Goal: Information Seeking & Learning: Learn about a topic

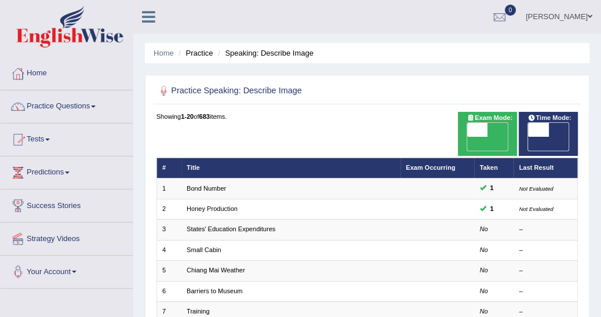
click at [95, 105] on span at bounding box center [93, 106] width 5 height 2
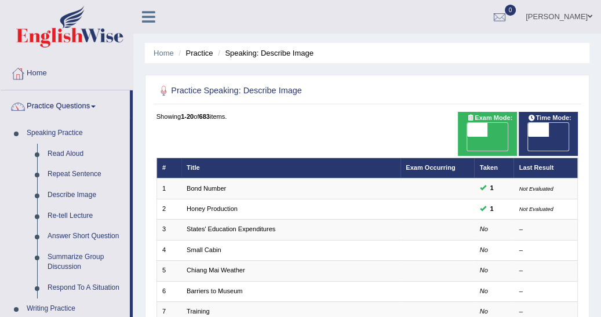
click at [116, 58] on link "Home" at bounding box center [67, 71] width 132 height 29
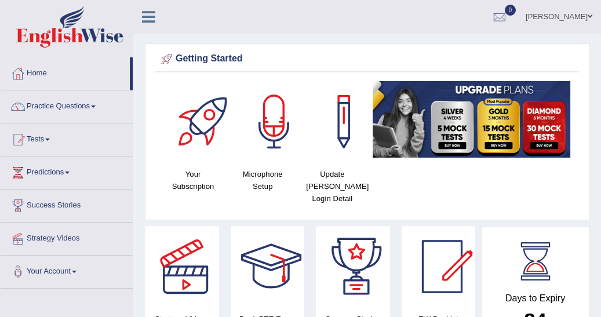
click at [95, 106] on span at bounding box center [93, 106] width 5 height 2
click at [96, 105] on span at bounding box center [93, 106] width 5 height 2
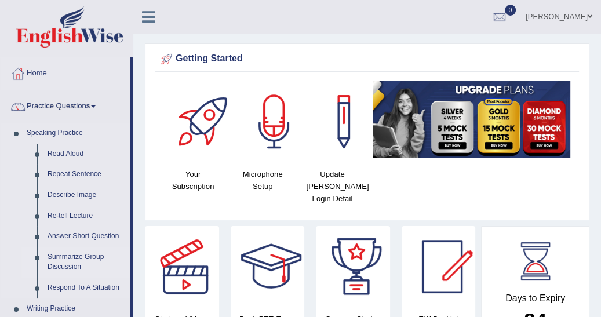
click at [67, 260] on link "Summarize Group Discussion" at bounding box center [85, 262] width 87 height 31
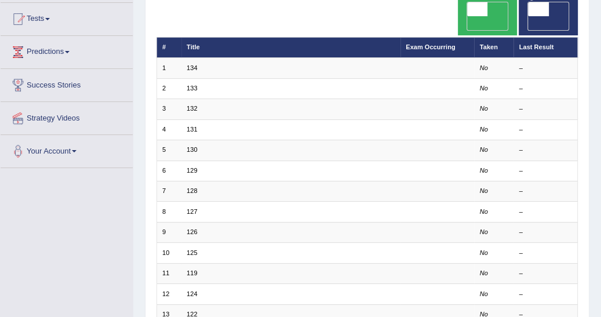
scroll to position [130, 0]
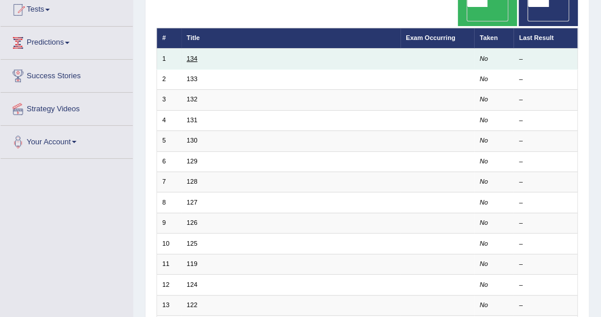
click at [197, 55] on link "134" at bounding box center [192, 58] width 10 height 7
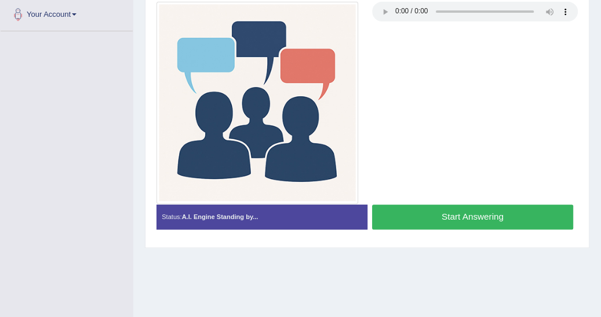
scroll to position [260, 0]
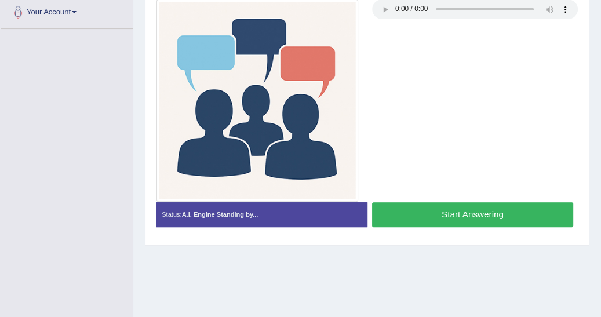
click at [466, 216] on button "Start Answering" at bounding box center [472, 214] width 201 height 25
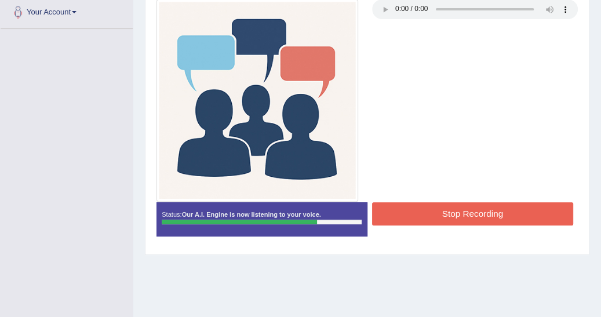
click at [466, 216] on button "Stop Recording" at bounding box center [472, 213] width 201 height 23
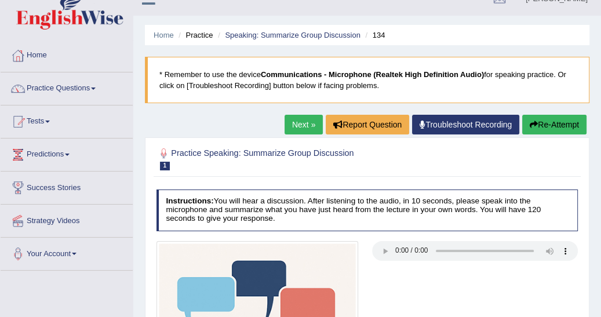
scroll to position [0, 0]
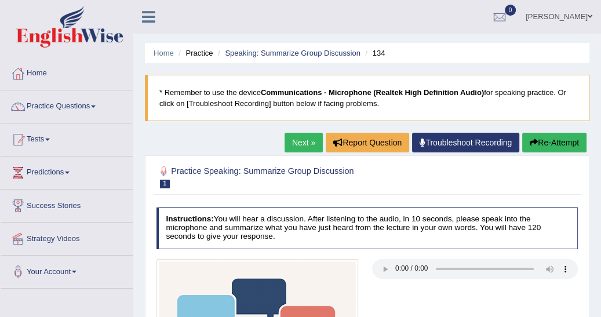
click at [297, 143] on link "Next »" at bounding box center [303, 143] width 38 height 20
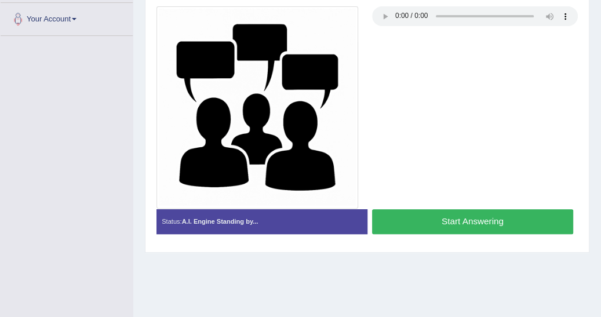
scroll to position [253, 0]
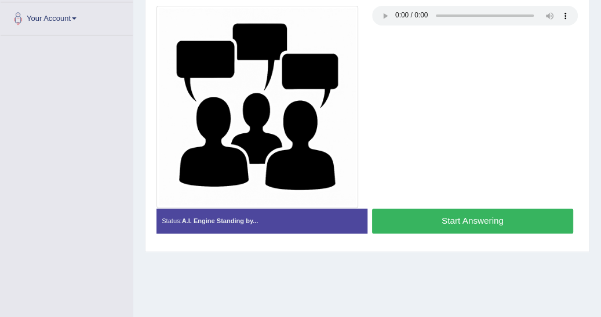
click at [464, 218] on button "Start Answering" at bounding box center [472, 221] width 201 height 25
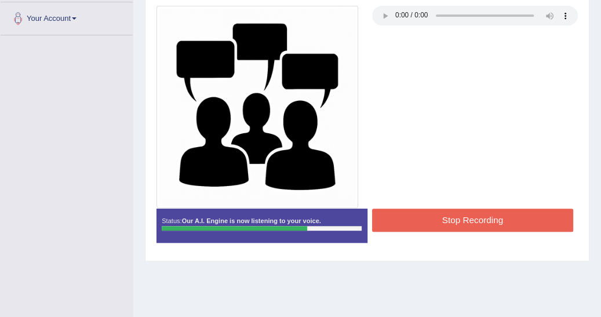
click at [462, 214] on button "Stop Recording" at bounding box center [472, 220] width 201 height 23
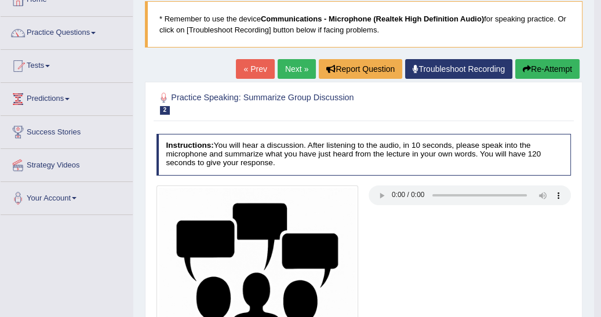
scroll to position [63, 0]
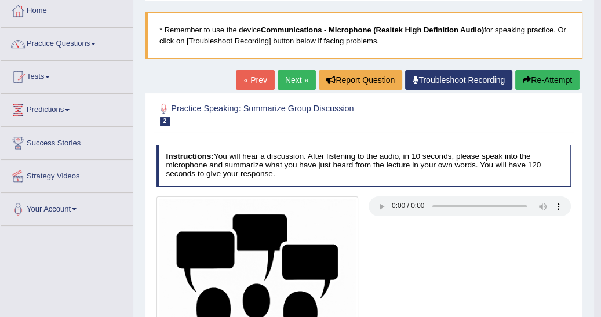
click at [291, 74] on link "Next »" at bounding box center [297, 80] width 38 height 20
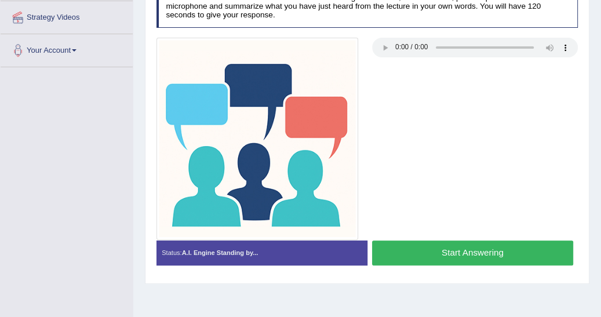
scroll to position [222, 0]
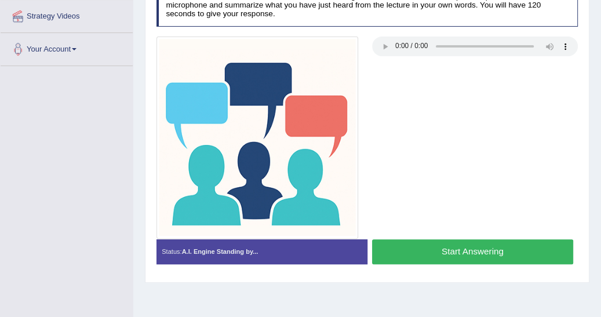
click at [454, 248] on button "Start Answering" at bounding box center [472, 251] width 201 height 25
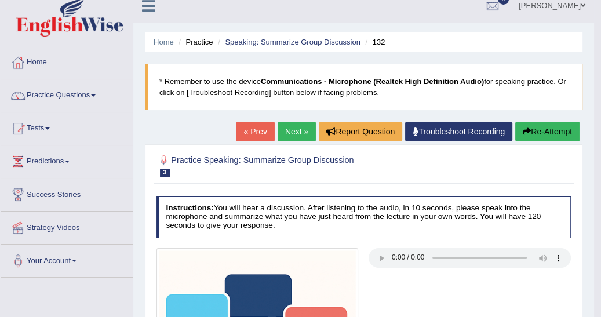
scroll to position [0, 0]
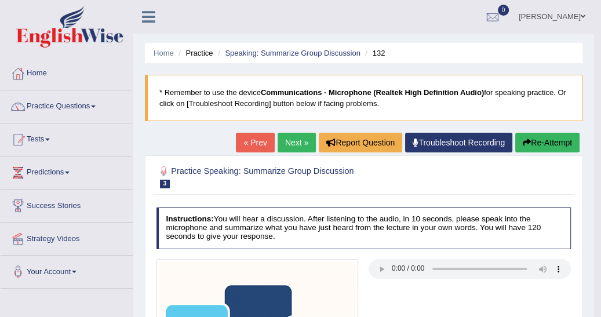
click at [291, 141] on link "Next »" at bounding box center [297, 143] width 38 height 20
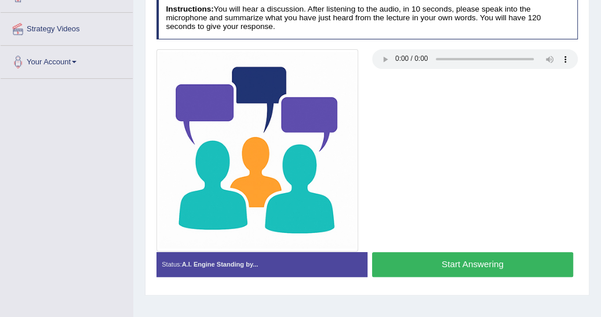
scroll to position [222, 0]
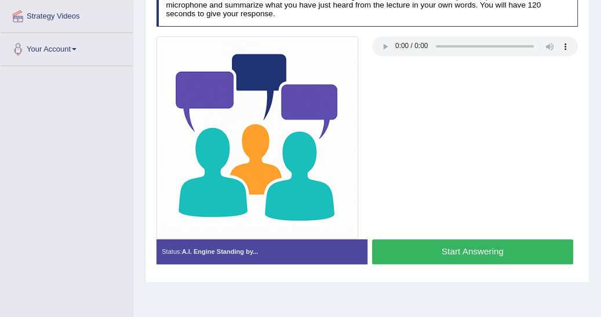
click at [445, 247] on button "Start Answering" at bounding box center [472, 251] width 201 height 25
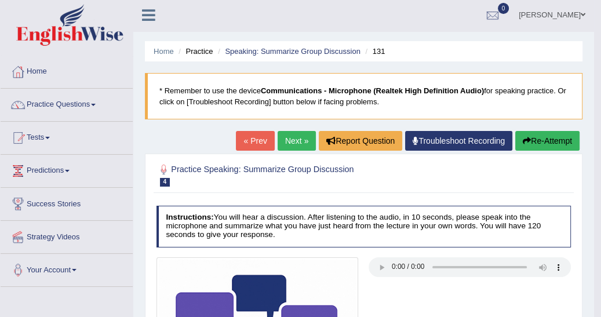
scroll to position [0, 0]
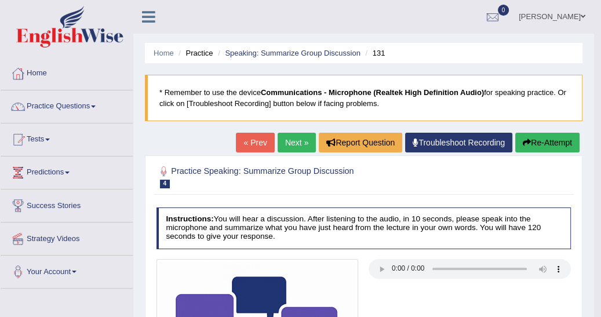
click at [96, 105] on span at bounding box center [93, 106] width 5 height 2
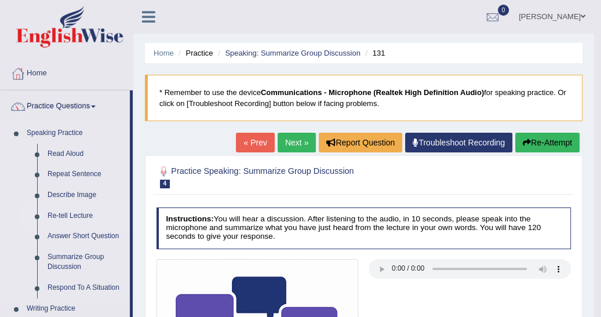
click at [74, 216] on link "Re-tell Lecture" at bounding box center [85, 216] width 87 height 21
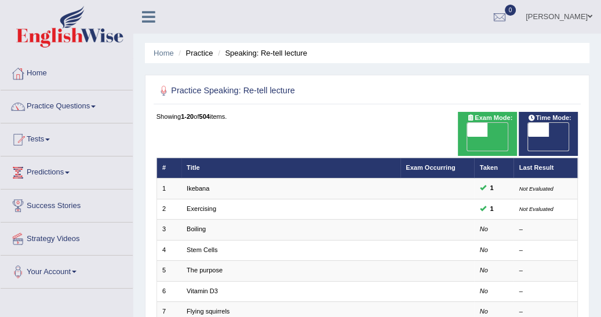
drag, startPoint x: 0, startPoint y: 0, endPoint x: 74, endPoint y: 216, distance: 227.9
click at [74, 216] on link "Success Stories" at bounding box center [67, 203] width 132 height 29
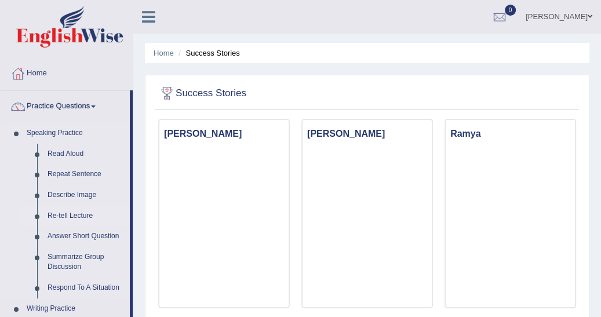
click at [83, 214] on link "Re-tell Lecture" at bounding box center [85, 216] width 87 height 21
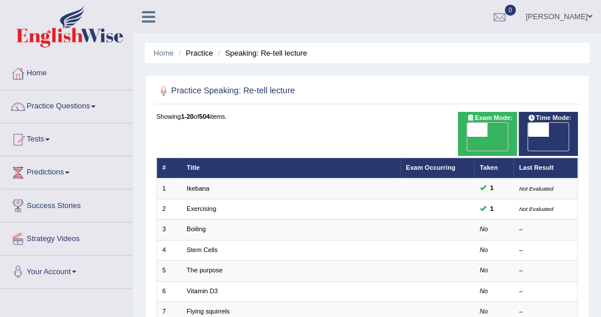
click at [87, 220] on li "Success Stories" at bounding box center [67, 205] width 132 height 33
